Goal: Navigation & Orientation: Find specific page/section

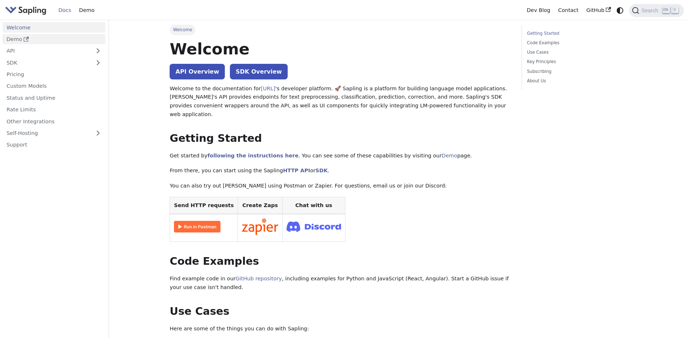
click at [45, 41] on link "Demo" at bounding box center [54, 39] width 103 height 11
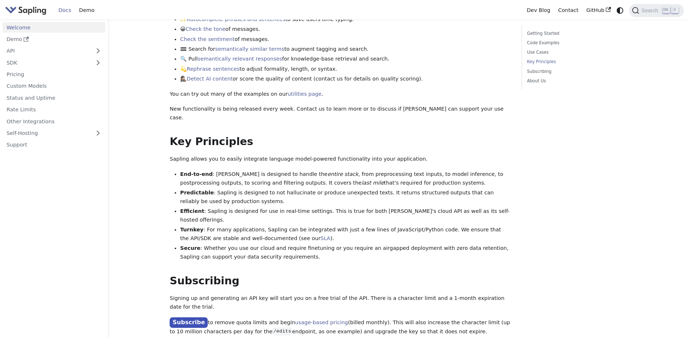
scroll to position [363, 0]
